Goal: Task Accomplishment & Management: Use online tool/utility

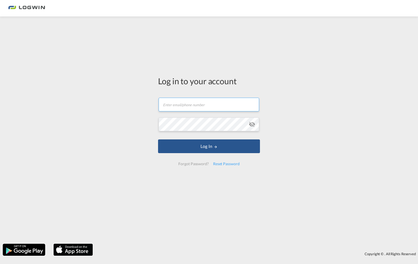
click at [181, 108] on input "text" at bounding box center [209, 105] width 101 height 14
type input "[EMAIL_ADDRESS][PERSON_NAME][DOMAIN_NAME]"
click at [250, 124] on md-icon "icon-eye-off" at bounding box center [252, 124] width 7 height 7
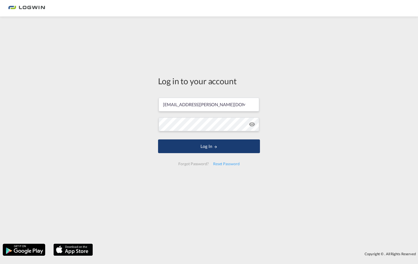
click at [207, 148] on button "Log In" at bounding box center [209, 146] width 102 height 14
